Goal: Find specific page/section: Find specific page/section

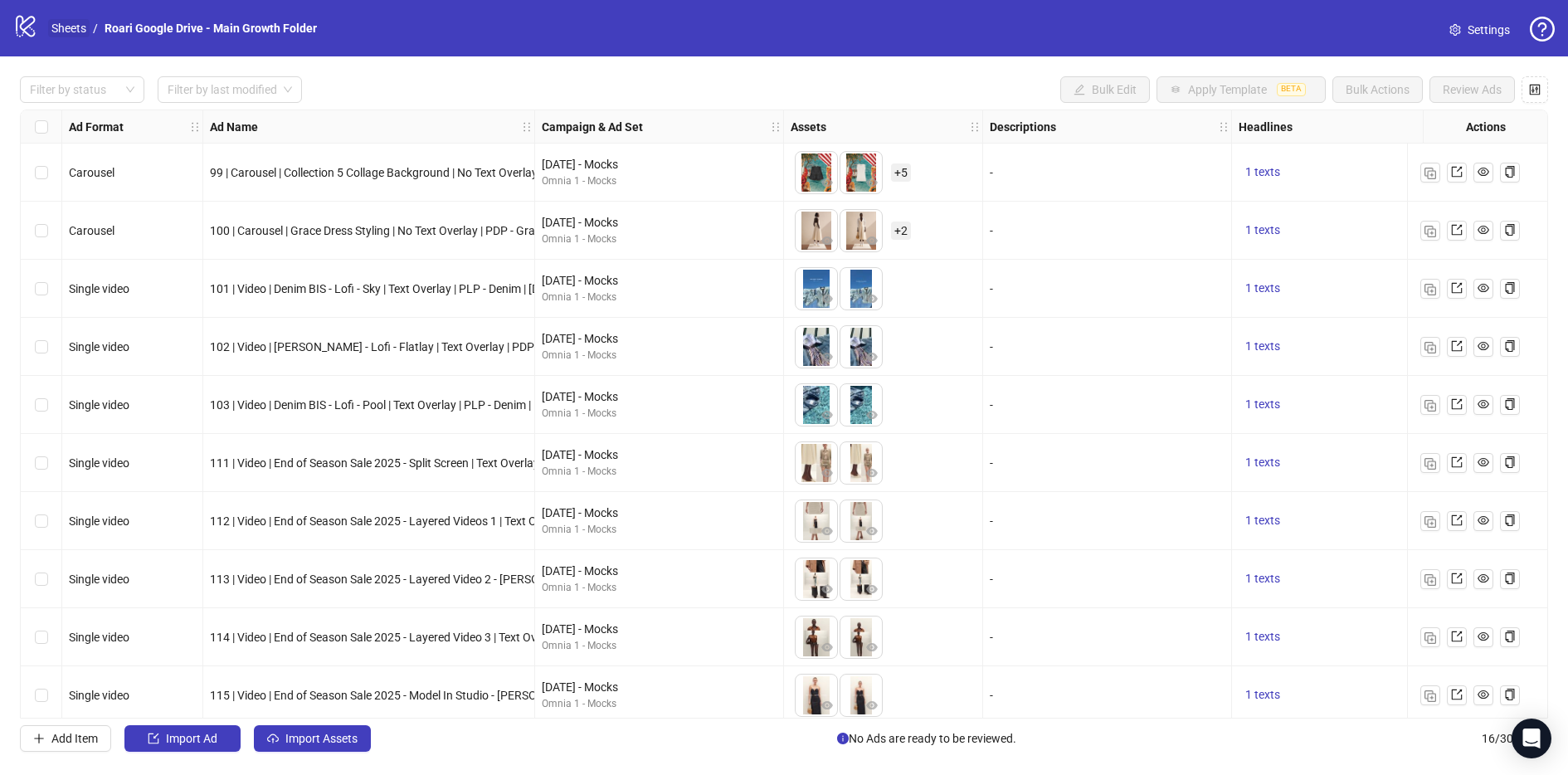
click at [68, 29] on link "Sheets" at bounding box center [68, 28] width 41 height 18
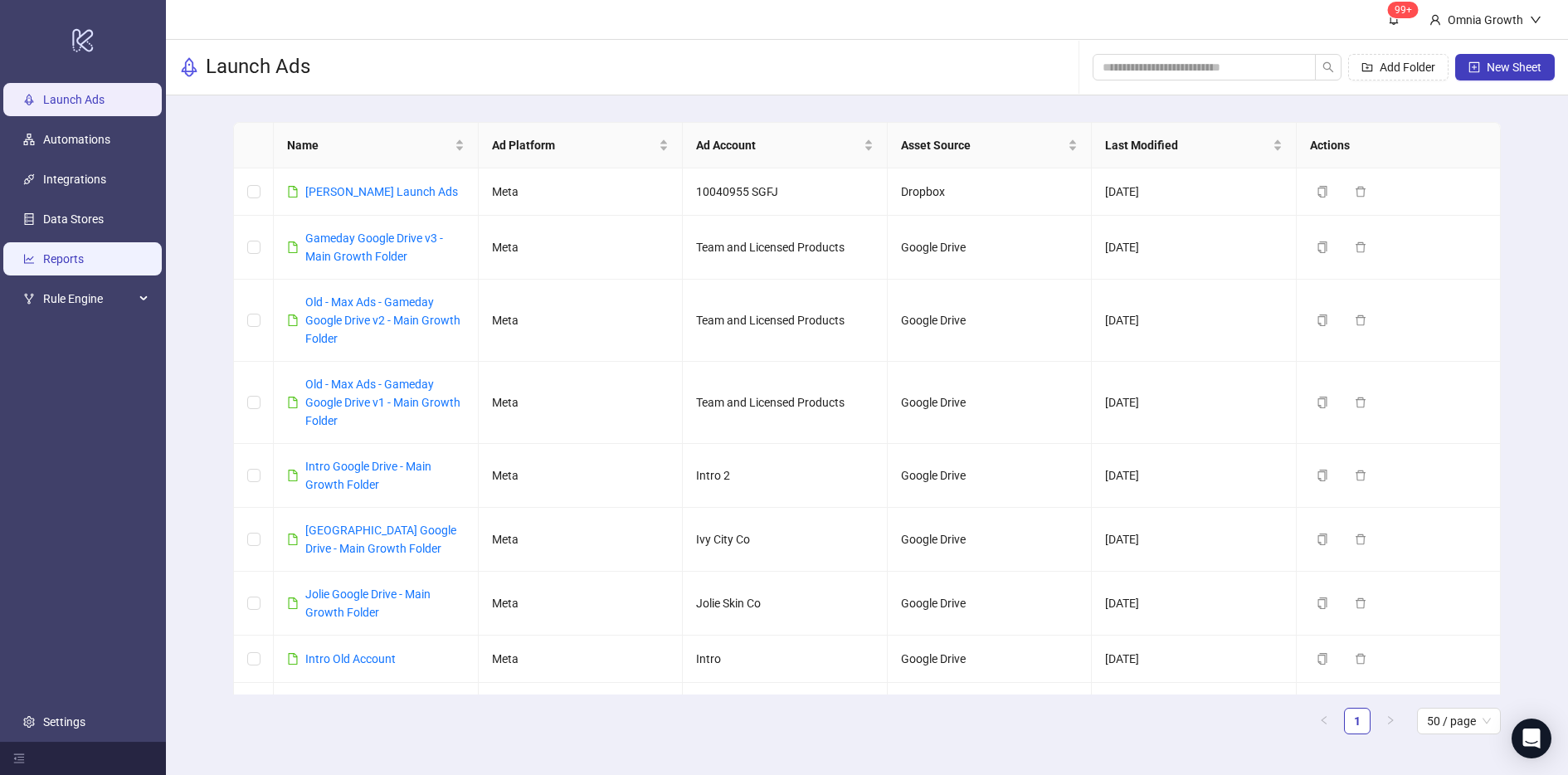
click at [74, 255] on link "Reports" at bounding box center [63, 258] width 41 height 14
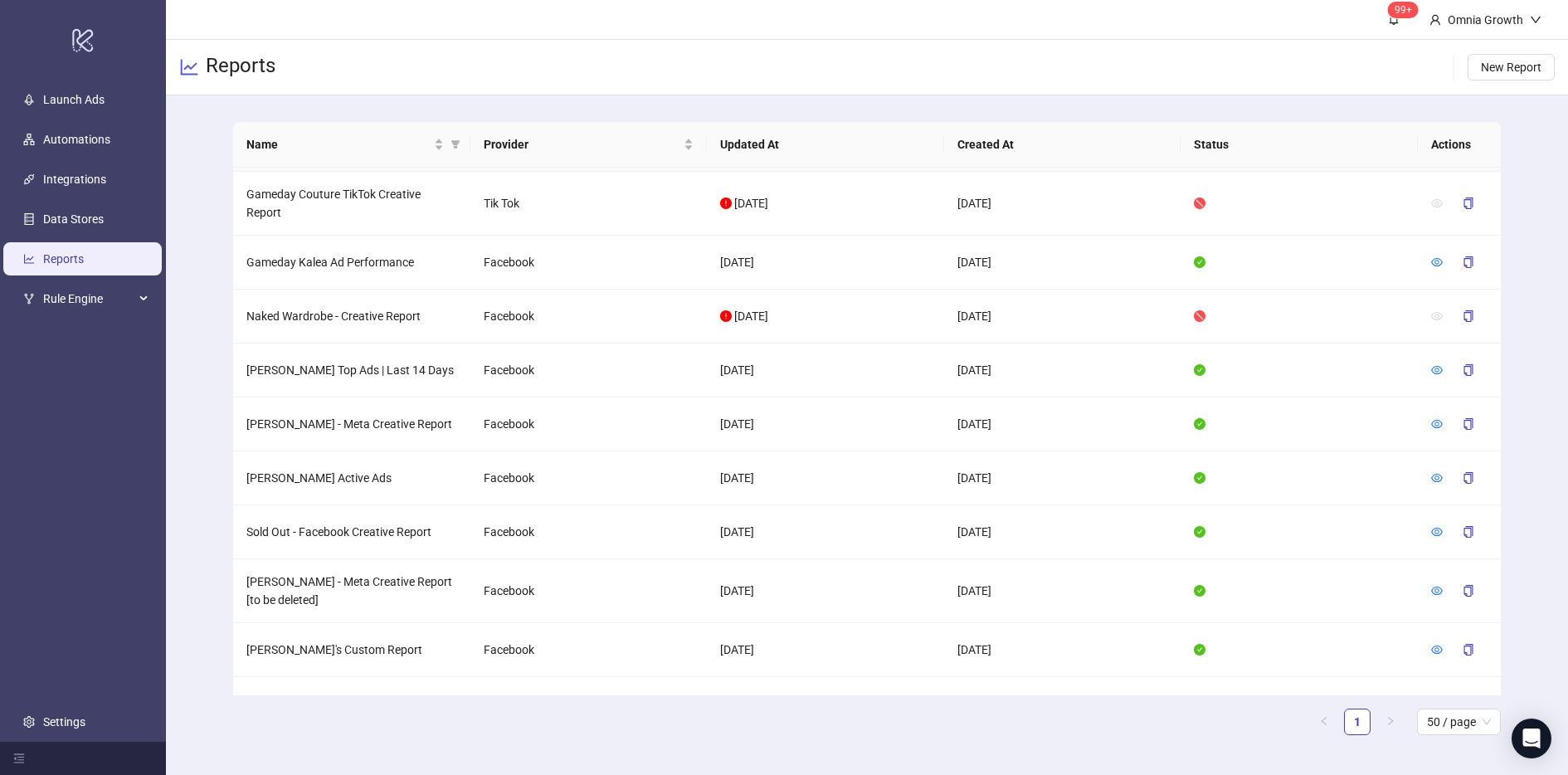
scroll to position [59, 0]
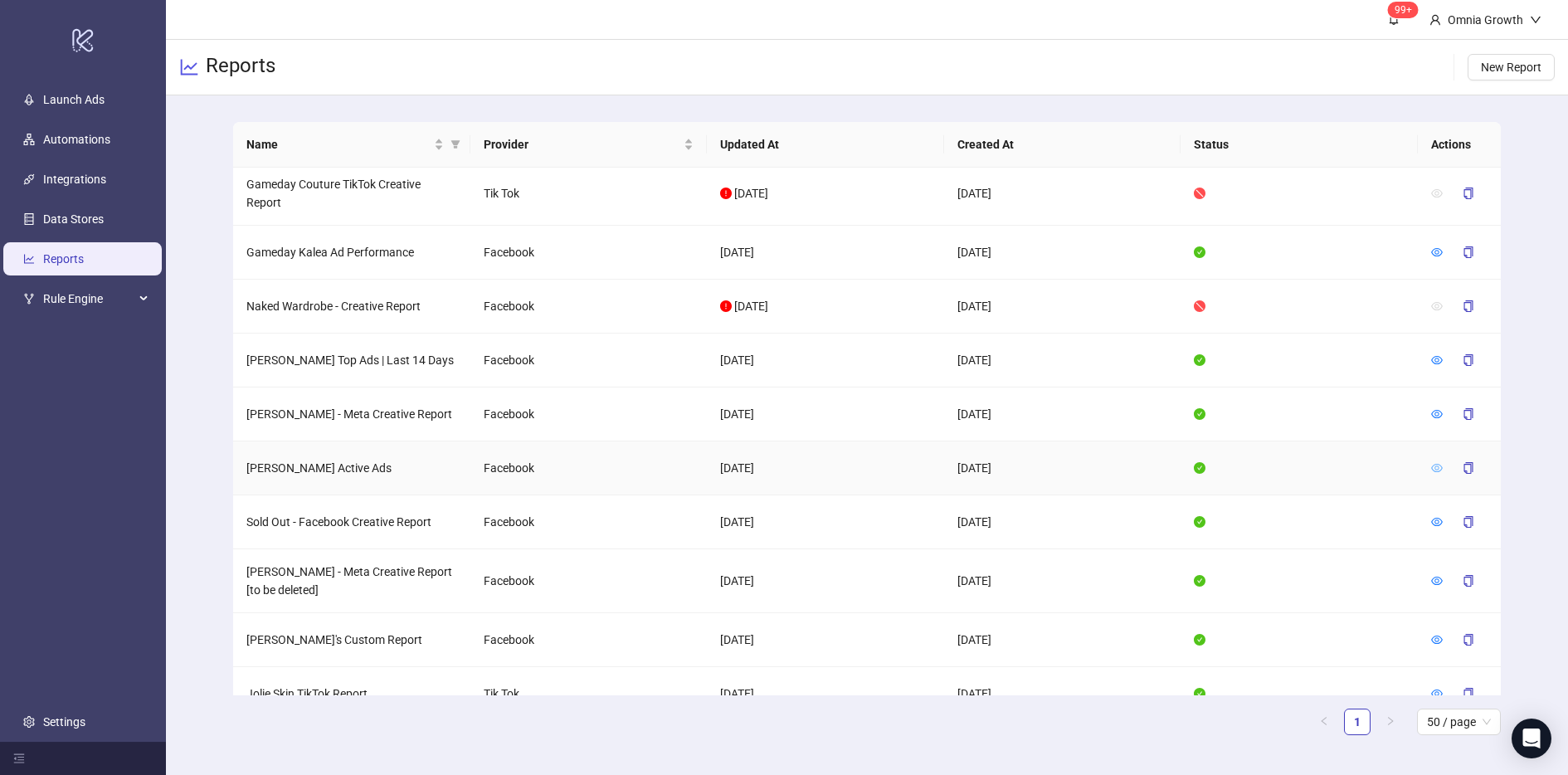
click at [1431, 463] on icon "eye" at bounding box center [1437, 467] width 12 height 12
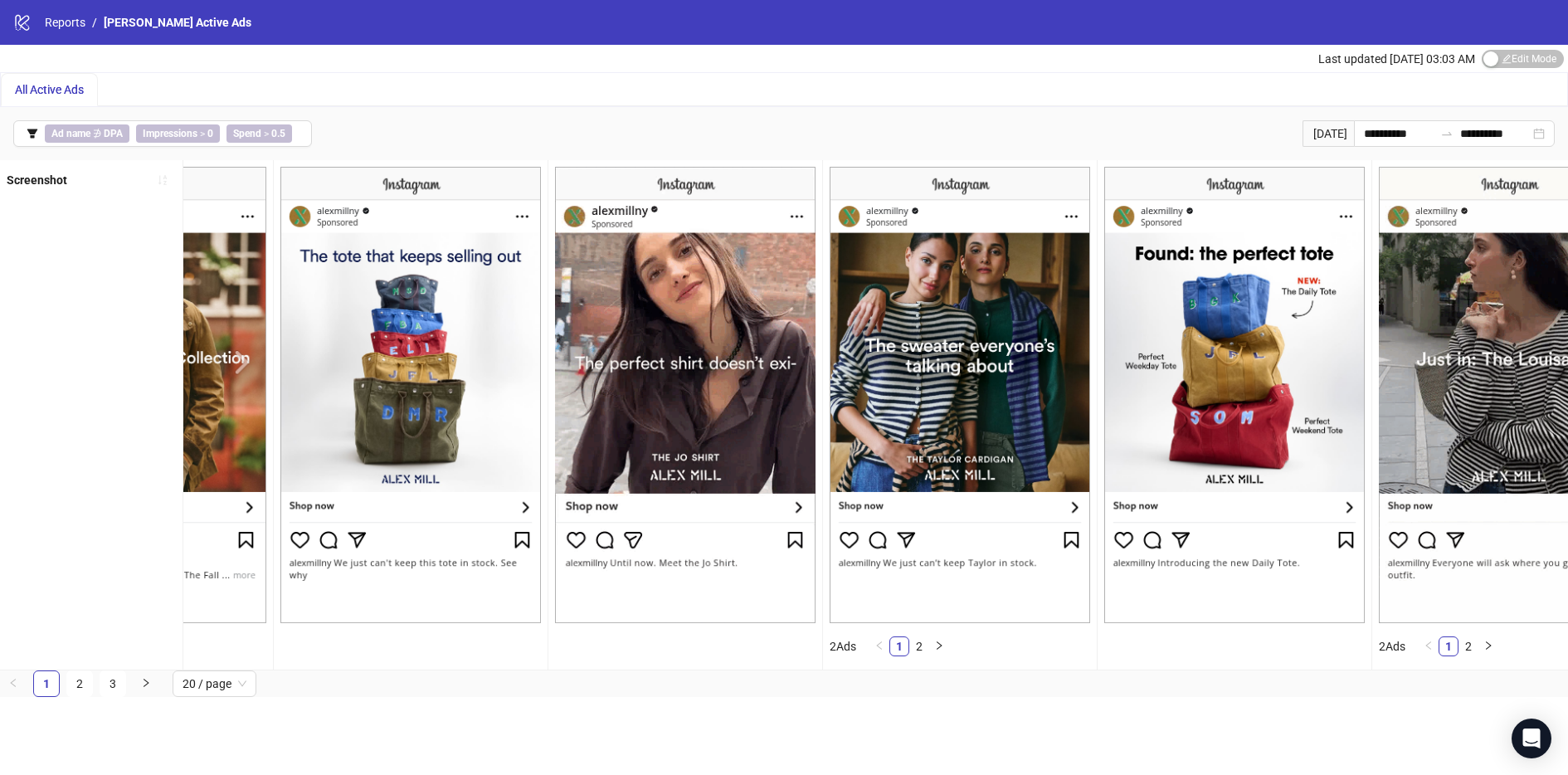
scroll to position [0, 4099]
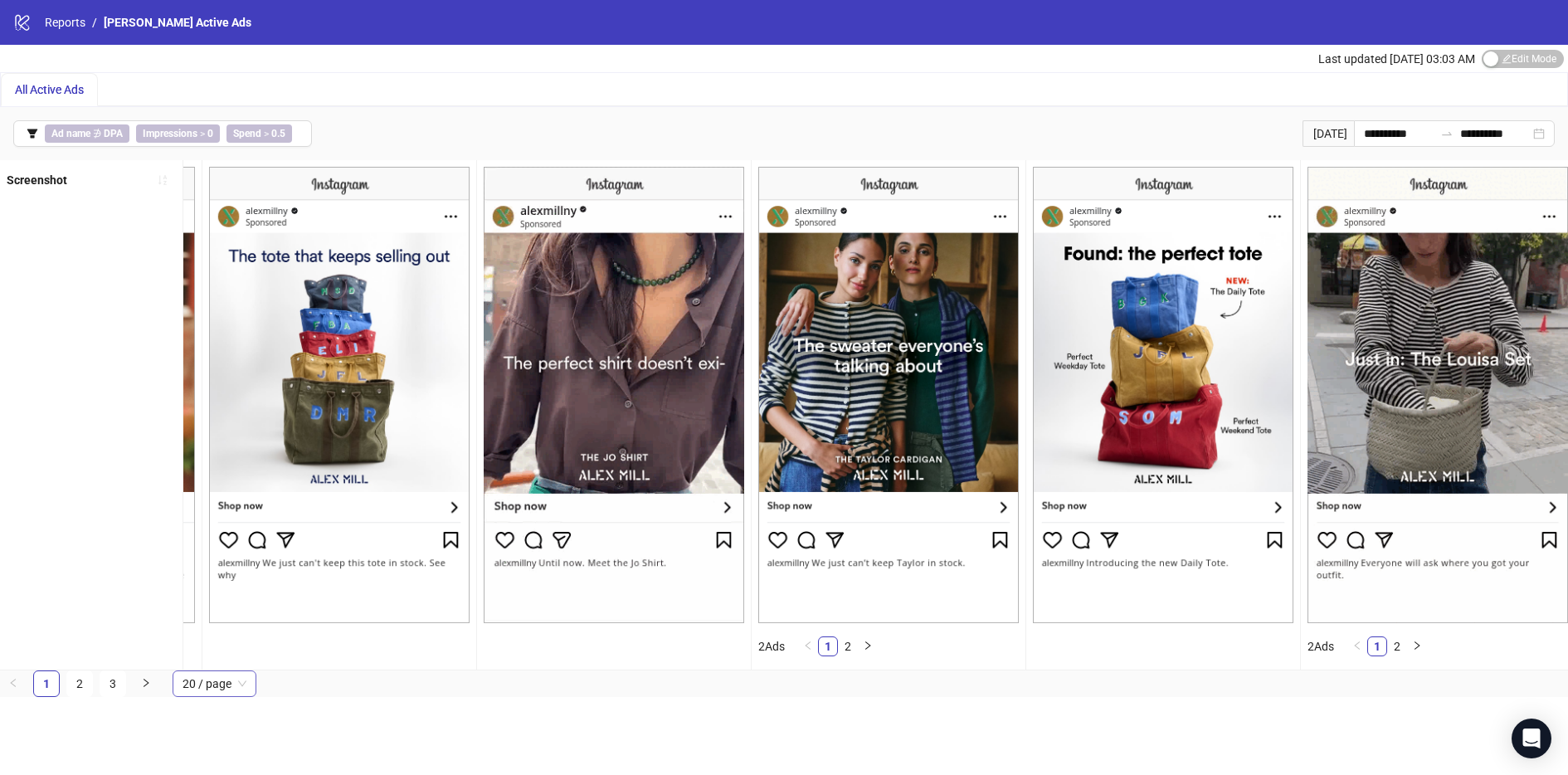
click at [213, 676] on span "20 / page" at bounding box center [214, 683] width 64 height 25
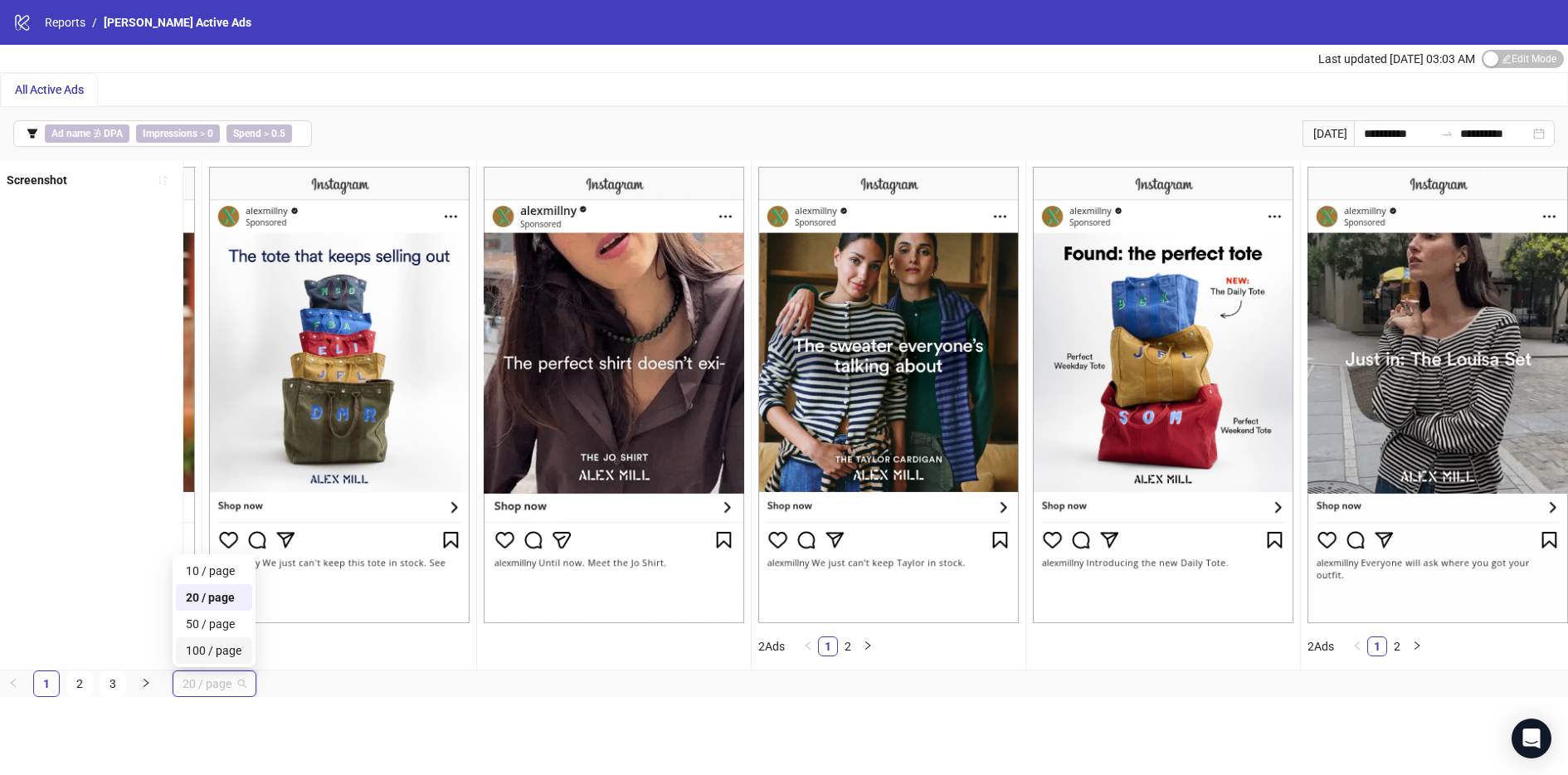
click at [219, 647] on div "100 / page" at bounding box center [213, 650] width 57 height 18
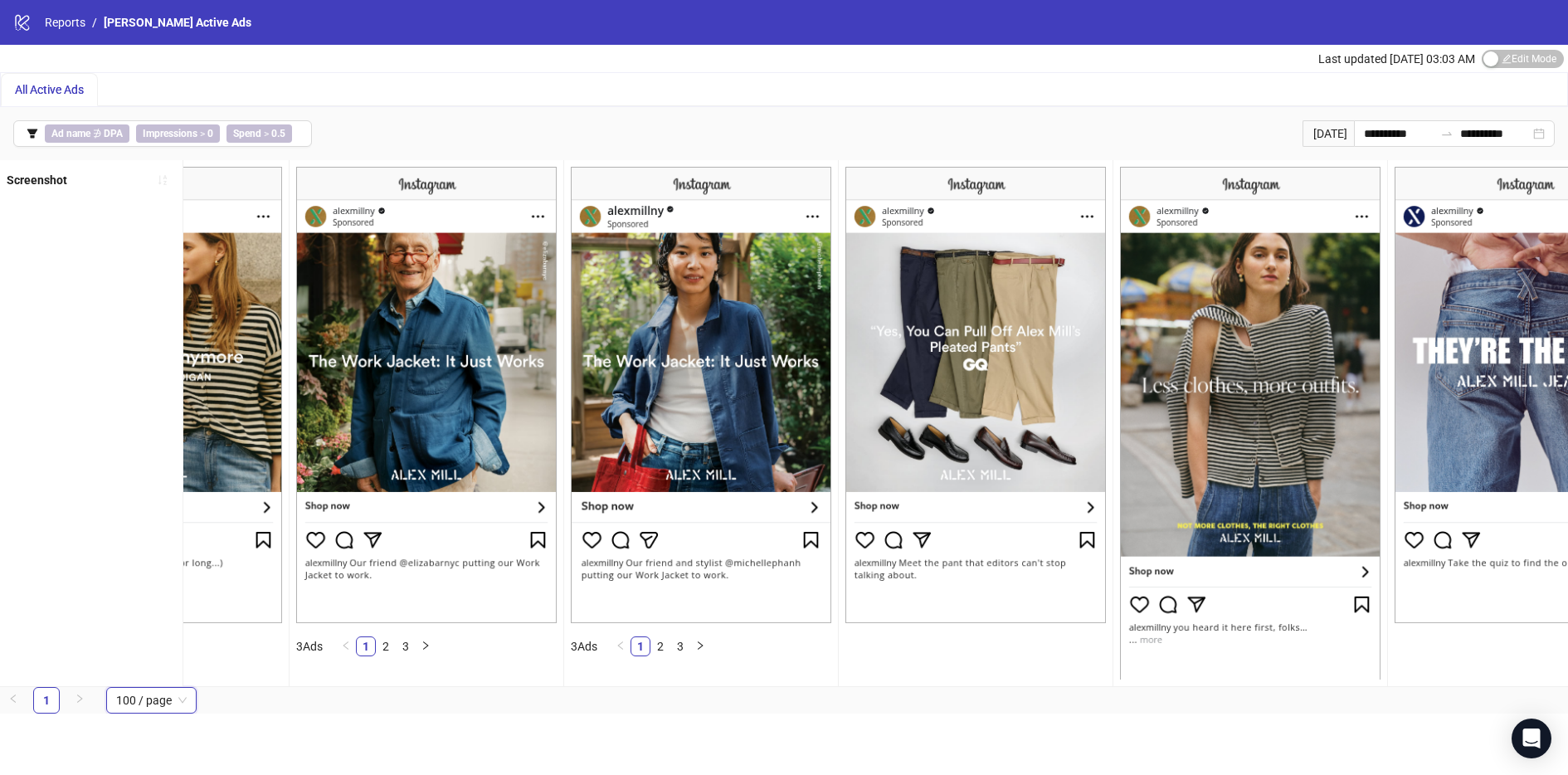
scroll to position [0, 5782]
